Goal: Leave review/rating: Share an evaluation or opinion about a product, service, or content

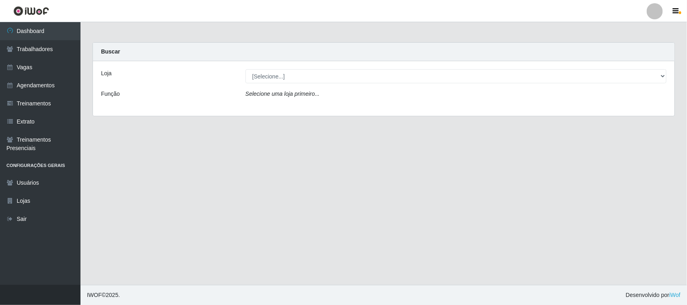
select select "420"
click at [246, 69] on select "[Selecione...] Nordestão - [GEOGRAPHIC_DATA]" at bounding box center [456, 76] width 421 height 14
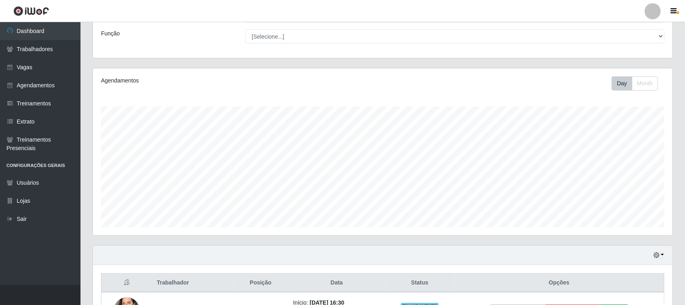
scroll to position [123, 0]
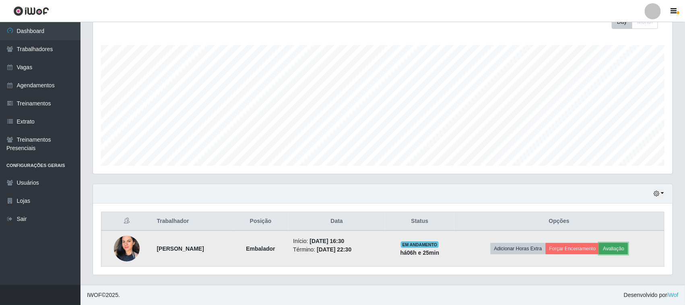
click at [616, 250] on button "Avaliação" at bounding box center [613, 248] width 29 height 11
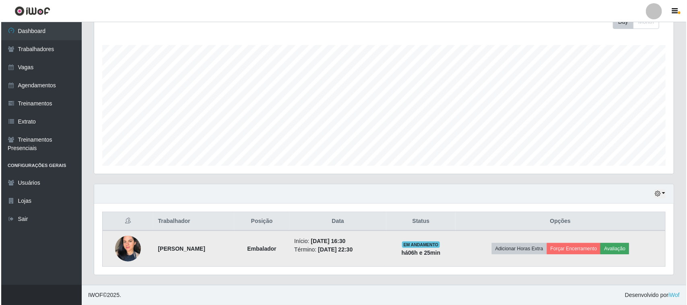
scroll to position [167, 574]
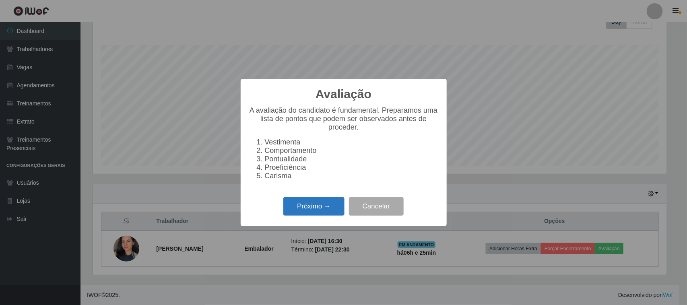
click at [320, 216] on button "Próximo →" at bounding box center [313, 206] width 61 height 19
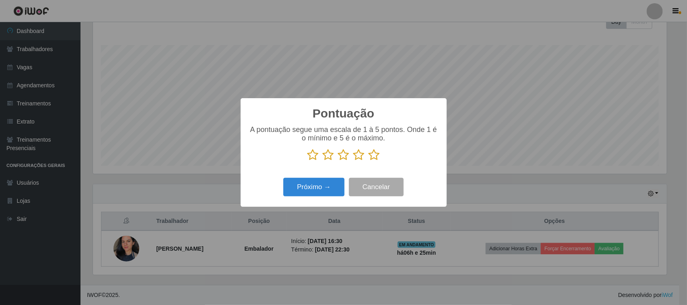
click at [372, 155] on icon at bounding box center [374, 155] width 11 height 12
click at [369, 161] on input "radio" at bounding box center [369, 161] width 0 height 0
click at [339, 184] on button "Próximo →" at bounding box center [313, 187] width 61 height 19
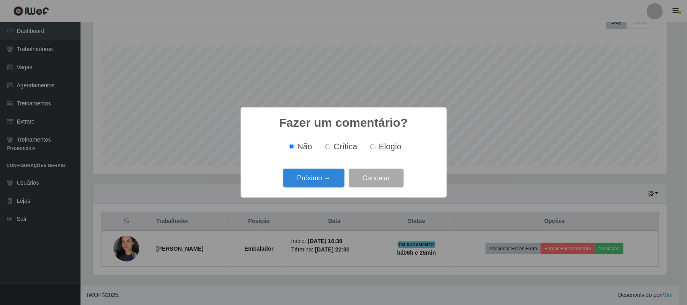
click at [389, 151] on span "Elogio" at bounding box center [390, 146] width 23 height 9
click at [376, 149] on input "Elogio" at bounding box center [372, 146] width 5 height 5
radio input "true"
click at [329, 186] on button "Próximo →" at bounding box center [313, 178] width 61 height 19
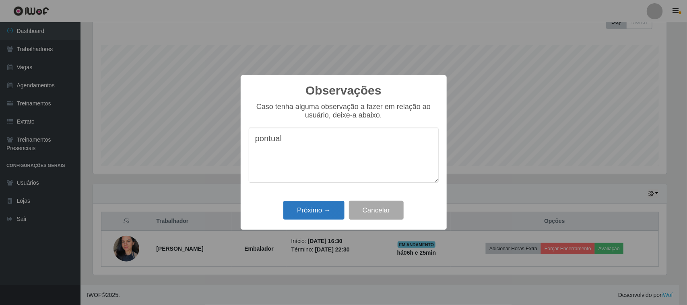
type textarea "pontual"
click at [311, 209] on button "Próximo →" at bounding box center [313, 210] width 61 height 19
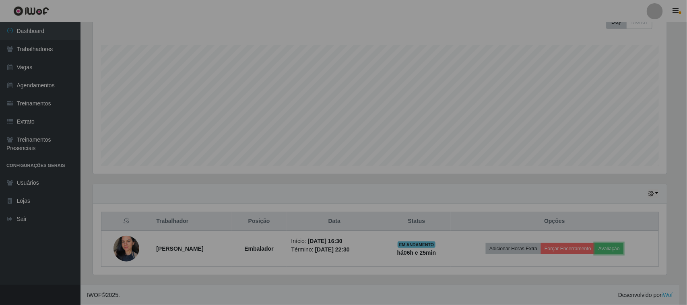
scroll to position [167, 580]
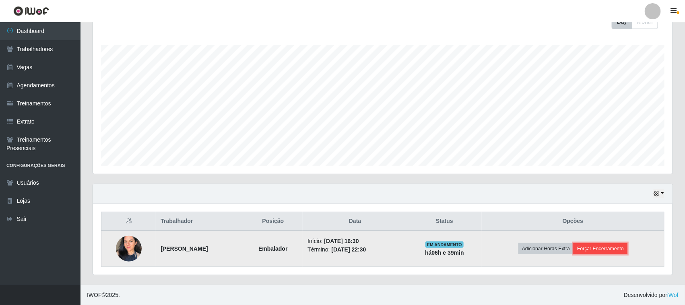
click at [607, 248] on button "Forçar Encerramento" at bounding box center [601, 248] width 54 height 11
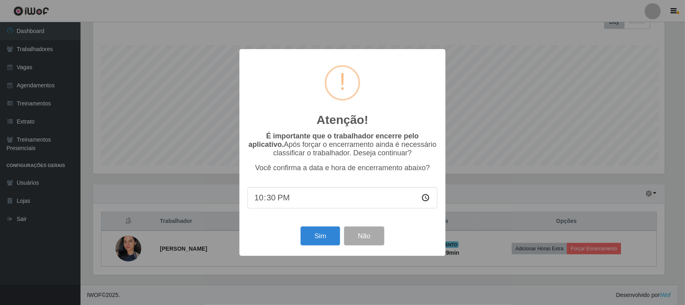
scroll to position [167, 574]
click at [316, 238] on button "Sim" at bounding box center [321, 236] width 39 height 19
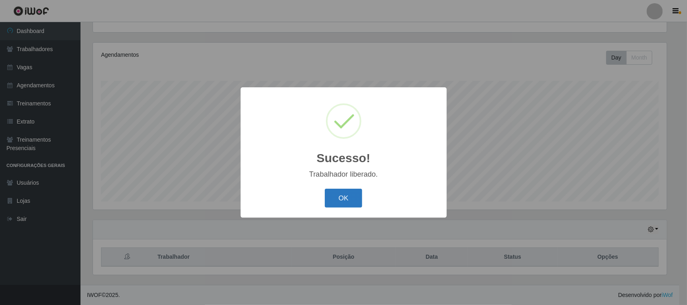
click at [336, 198] on button "OK" at bounding box center [343, 198] width 37 height 19
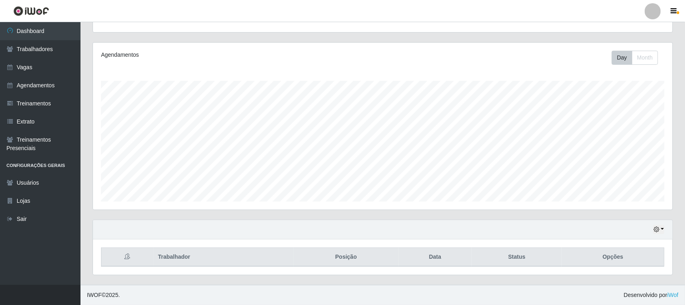
scroll to position [167, 580]
